Goal: Answer question/provide support

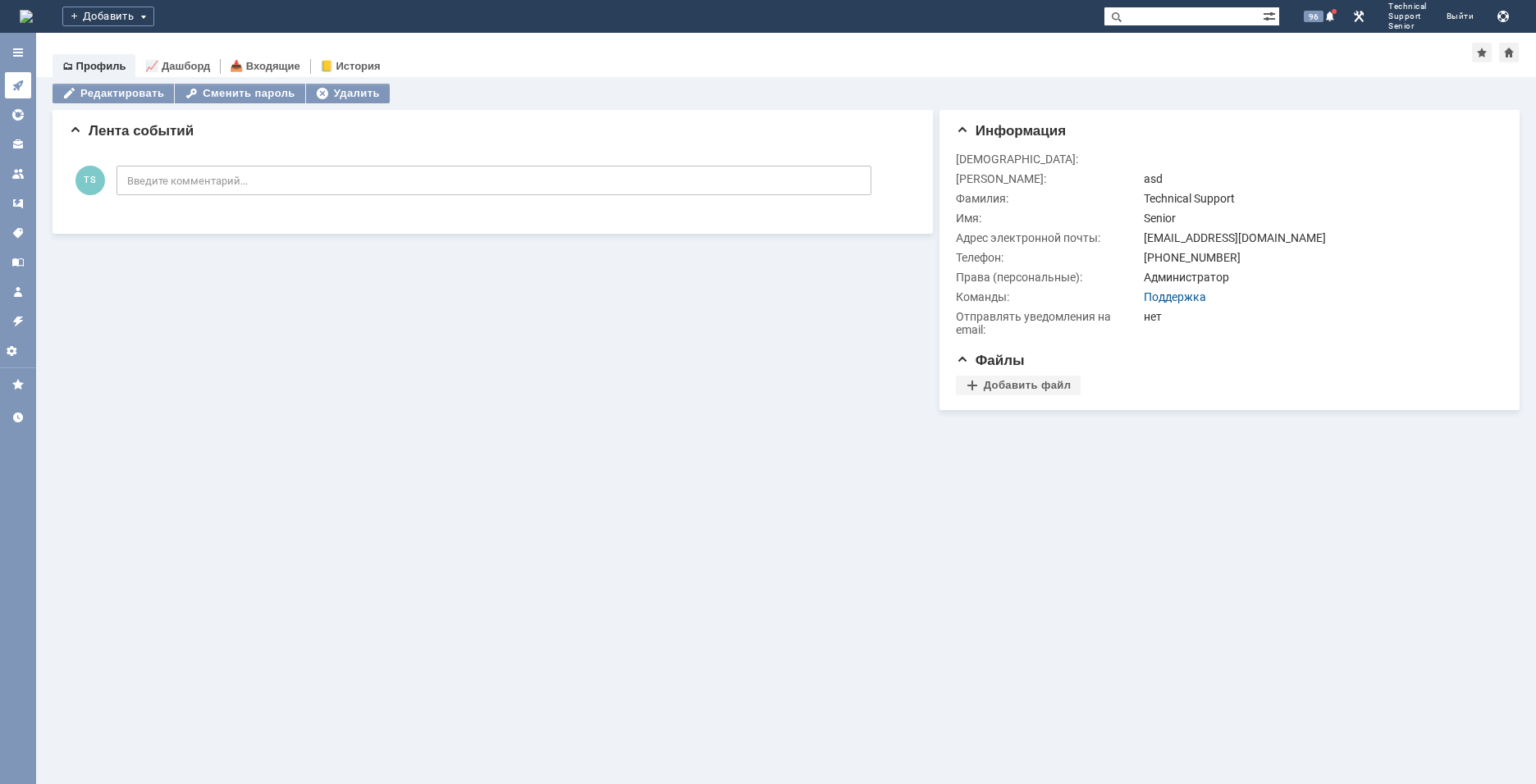
click at [19, 85] on icon at bounding box center [17, 85] width 11 height 11
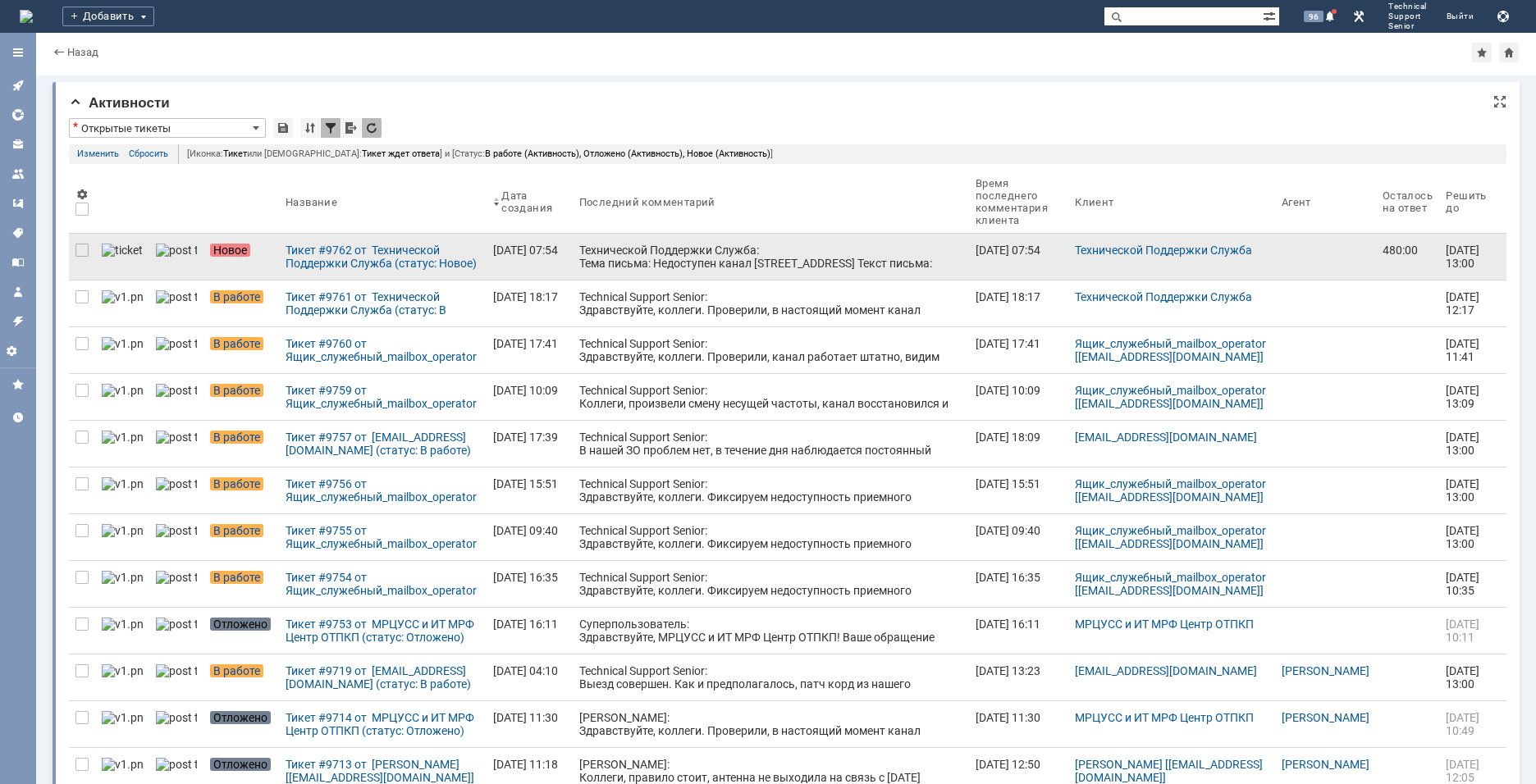
click at [581, 252] on div "Технической Поддержки Служба: Тема письма: Недоступен канал [STREET_ADDRESS] Те…" at bounding box center [771, 283] width 384 height 79
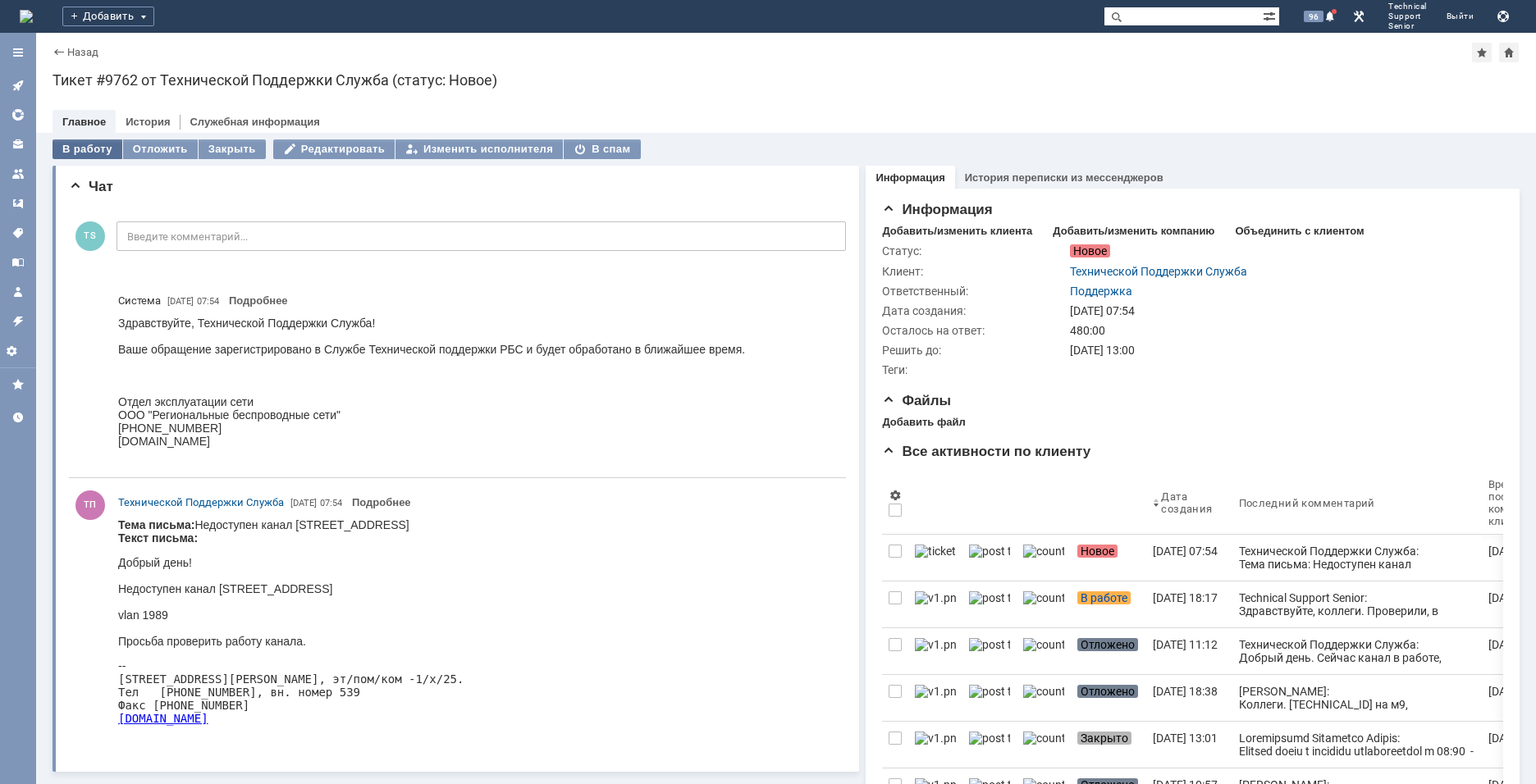
click at [87, 145] on div "В работу" at bounding box center [87, 149] width 70 height 19
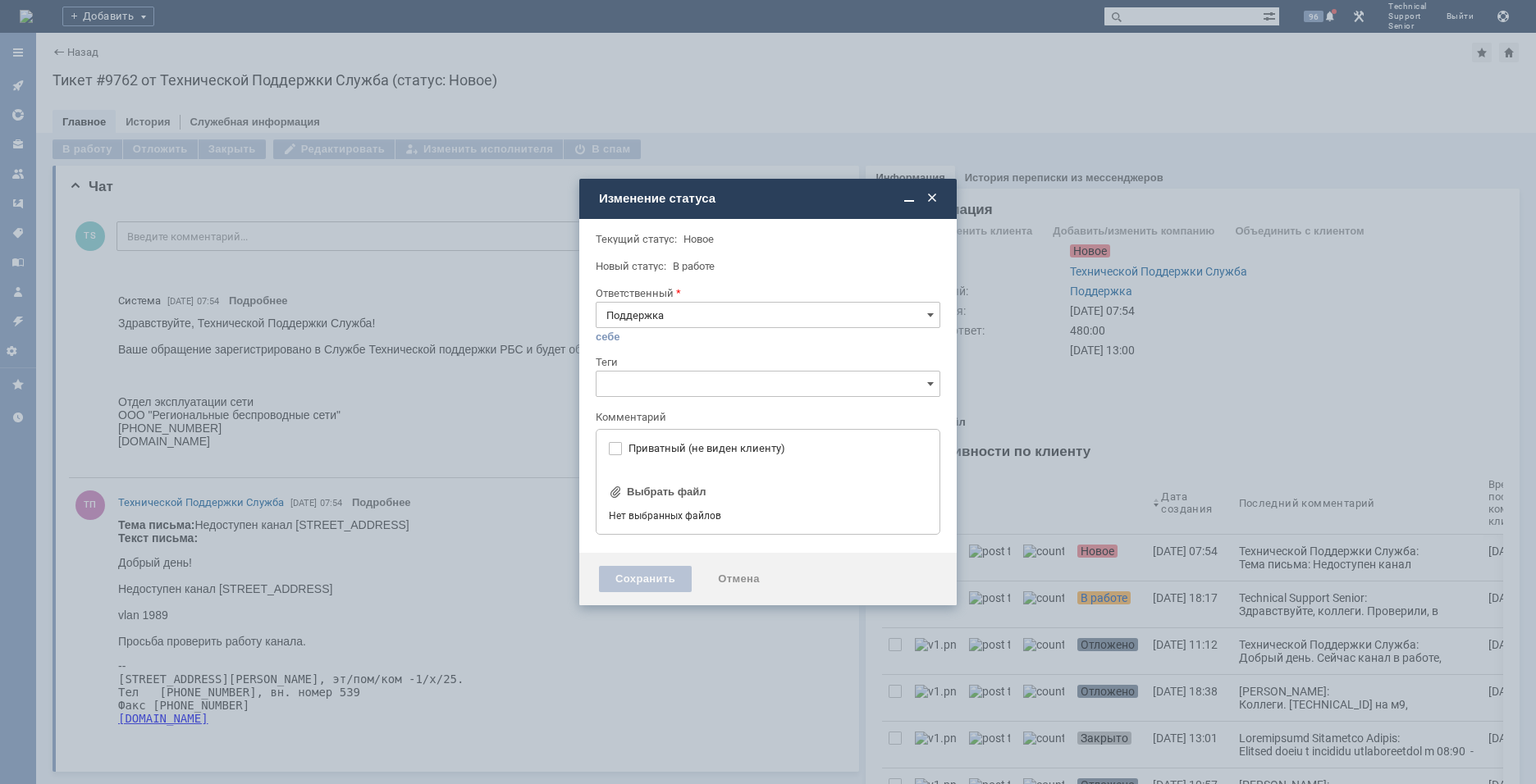
type input "[не указано]"
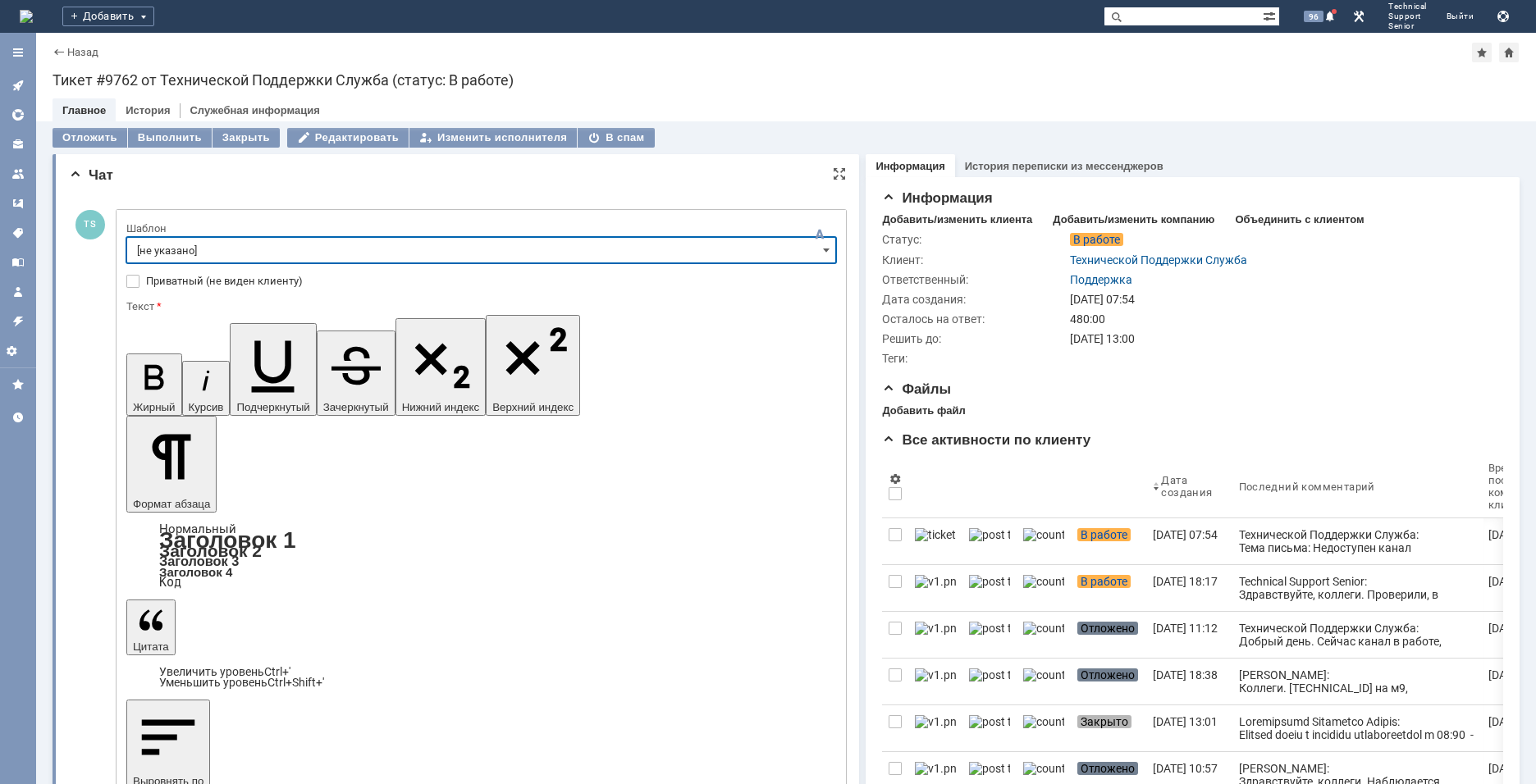
click at [368, 240] on input "[не указано]" at bounding box center [481, 250] width 710 height 26
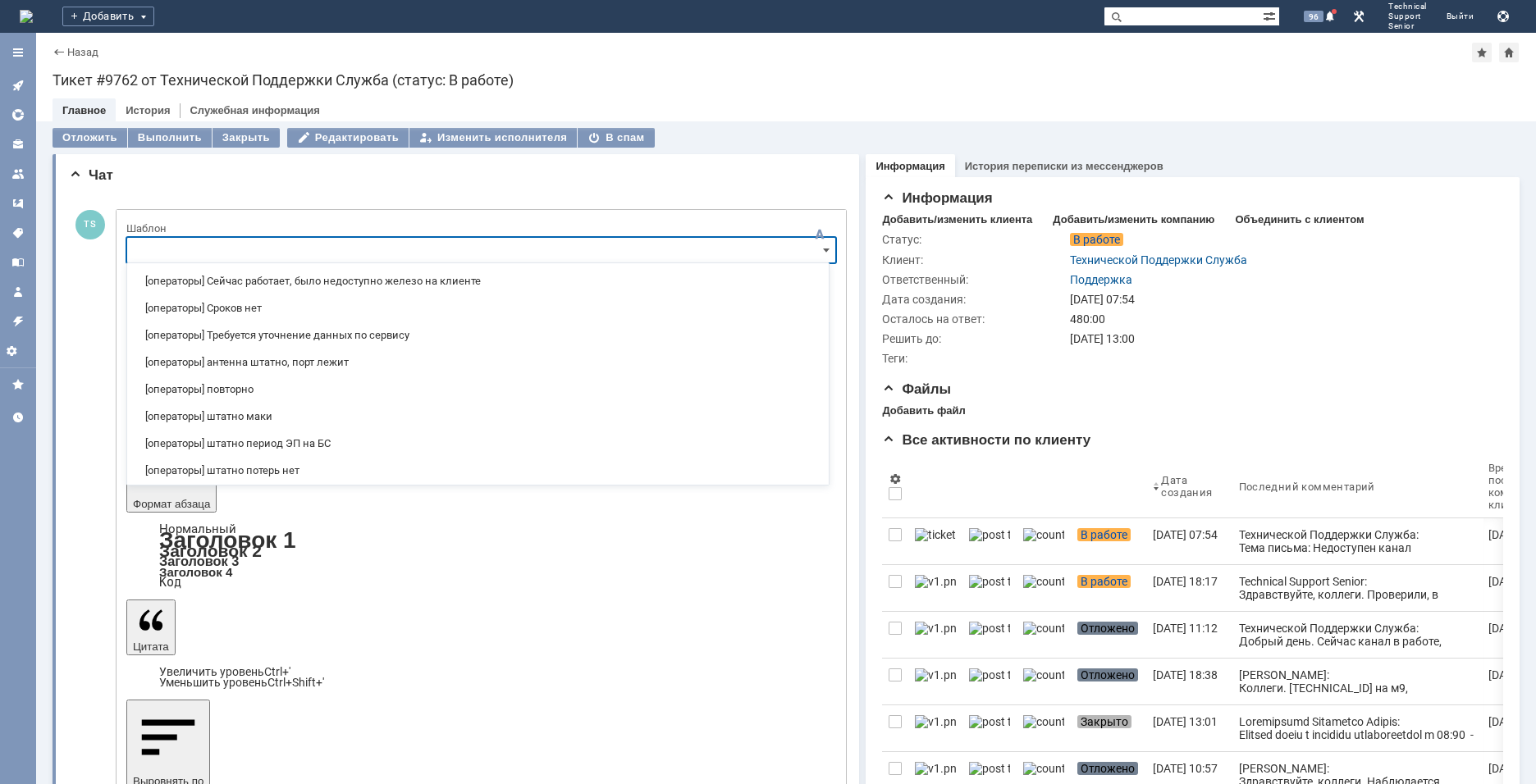
scroll to position [164, 0]
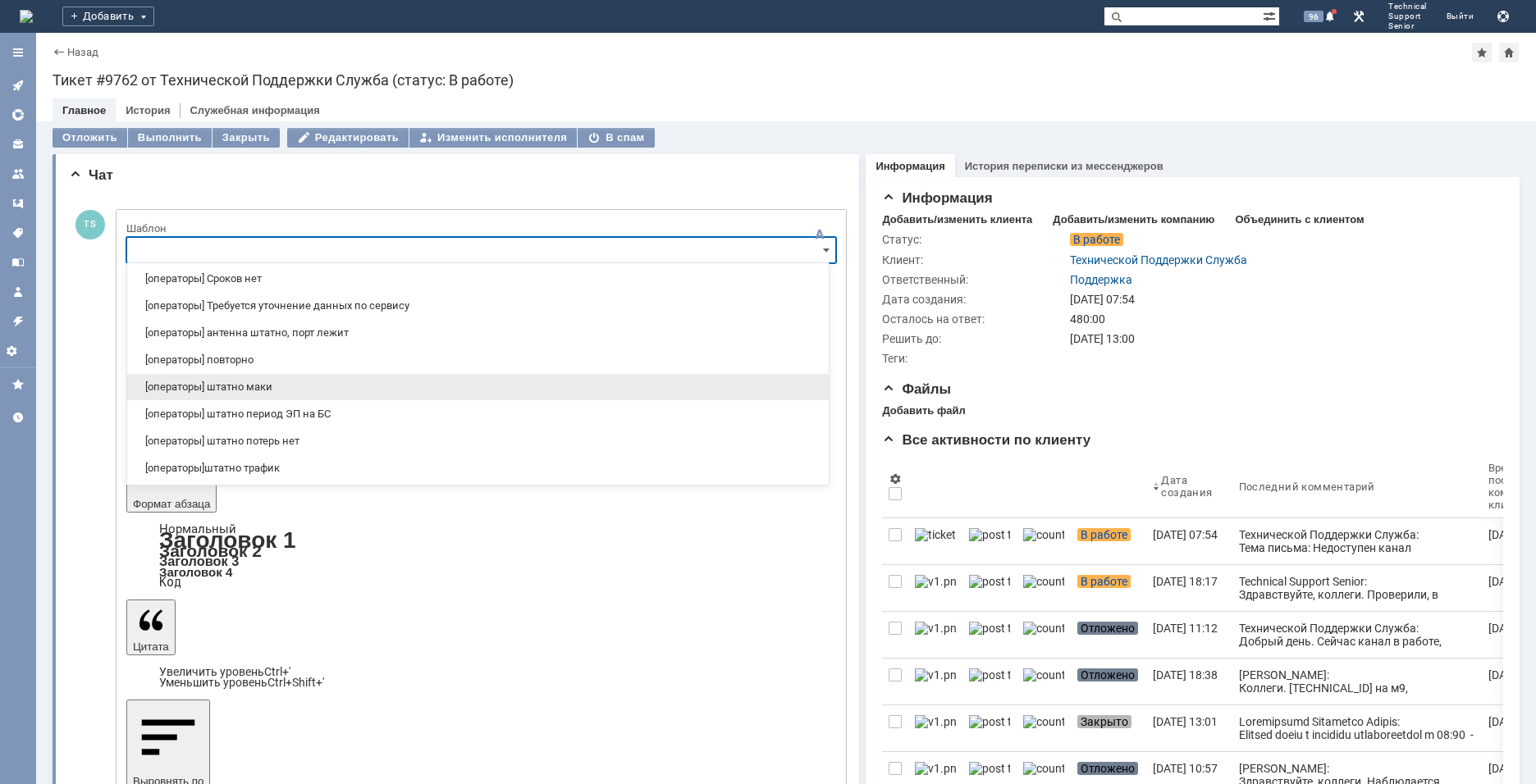
click at [259, 393] on span "[операторы] штатно маки" at bounding box center [478, 387] width 682 height 14
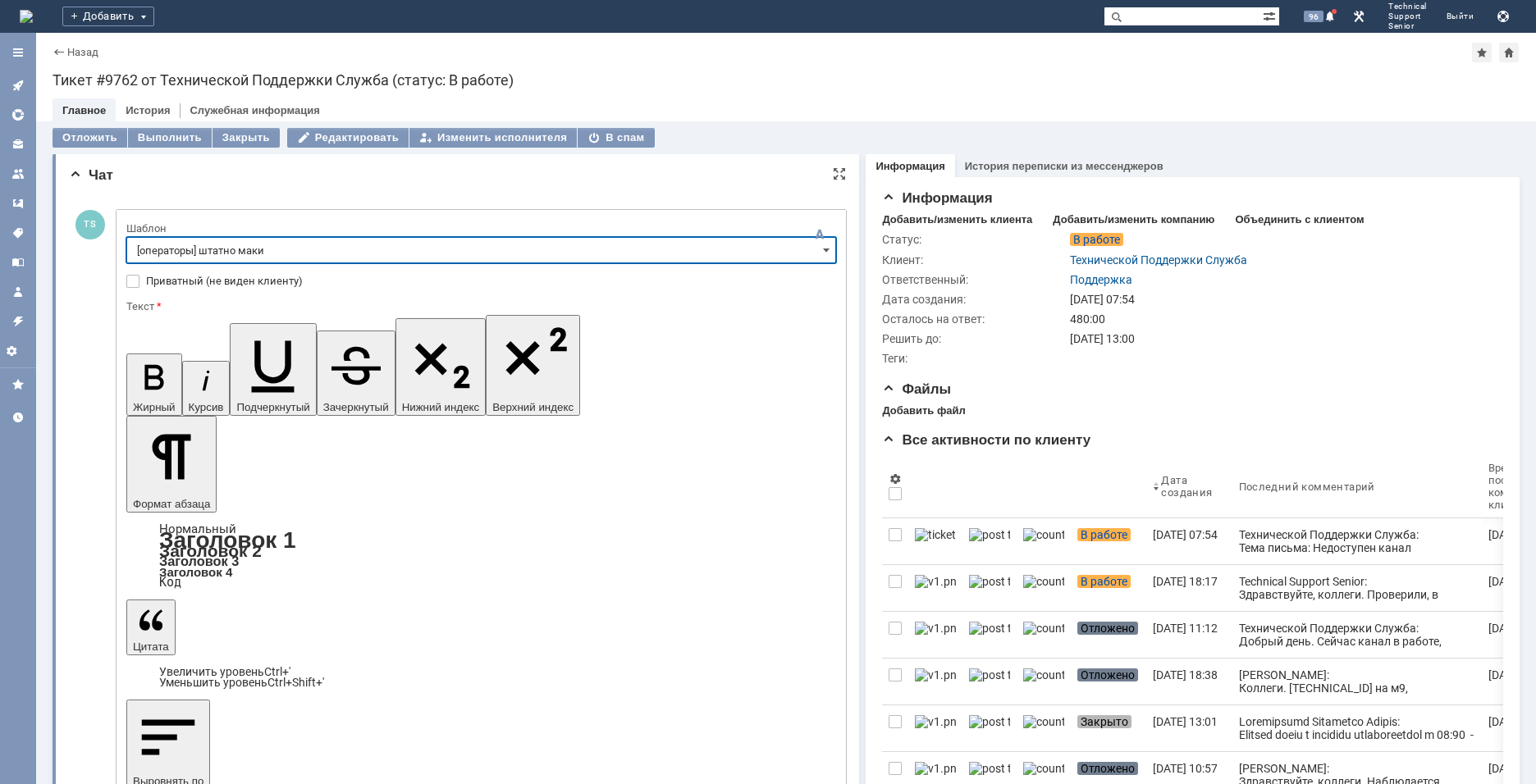
type input "[операторы] штатно маки"
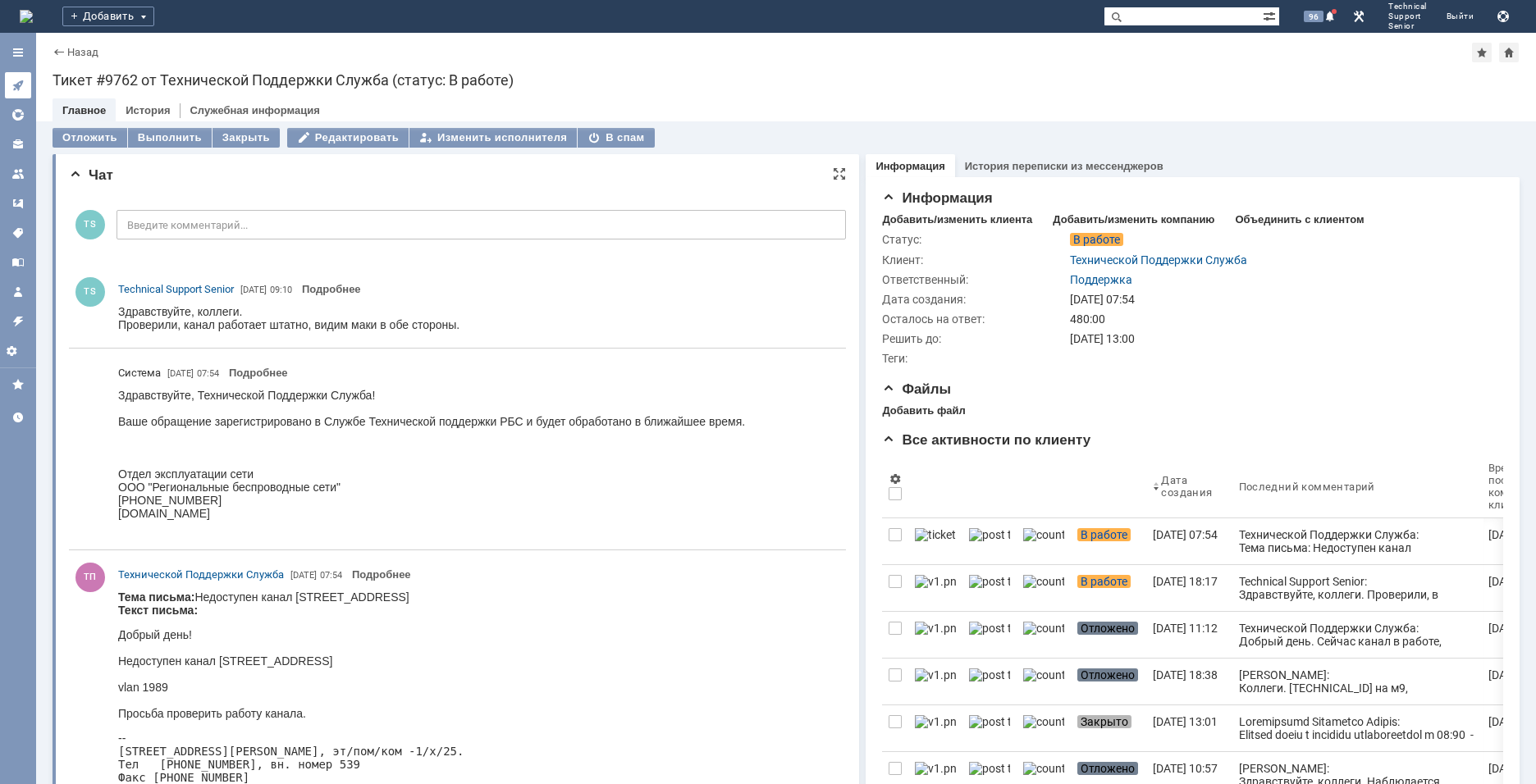
scroll to position [0, 0]
click at [19, 78] on link at bounding box center [17, 85] width 26 height 26
